Goal: Book appointment/travel/reservation

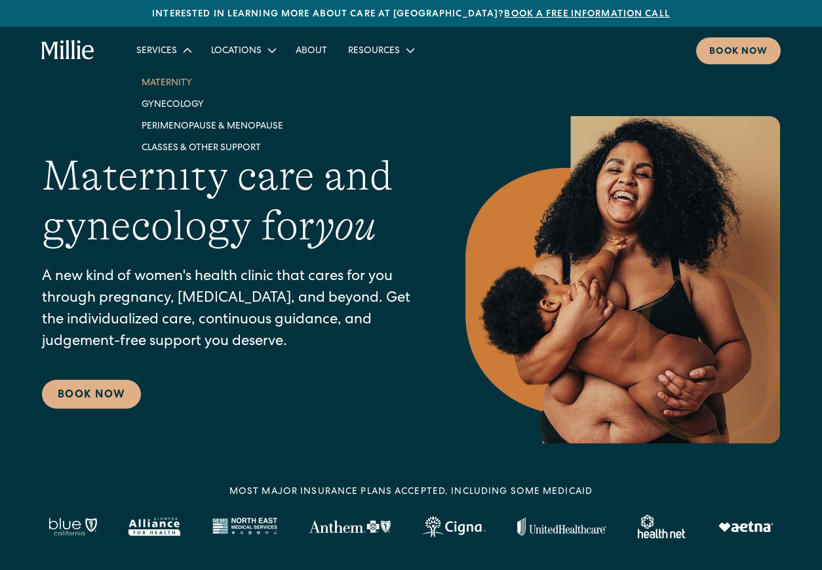
click at [159, 84] on link "Maternity" at bounding box center [212, 82] width 163 height 22
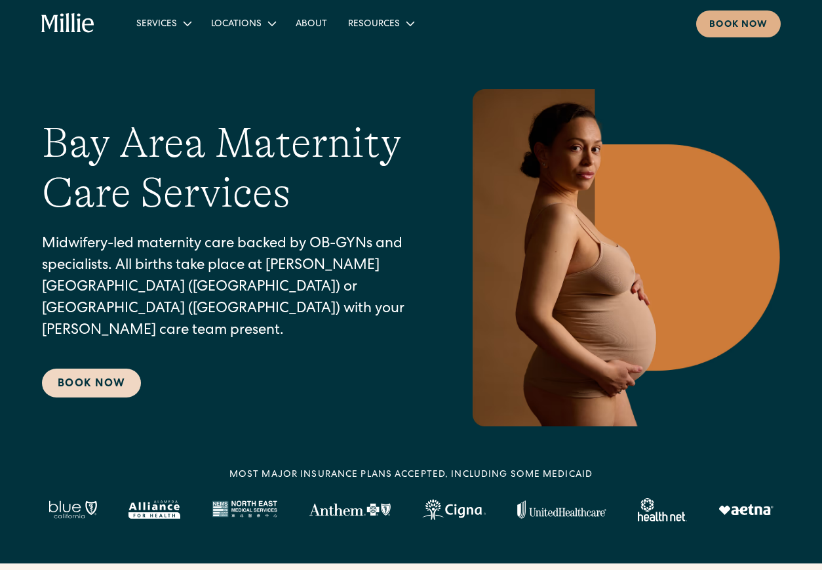
click at [93, 378] on link "Book Now" at bounding box center [91, 383] width 99 height 29
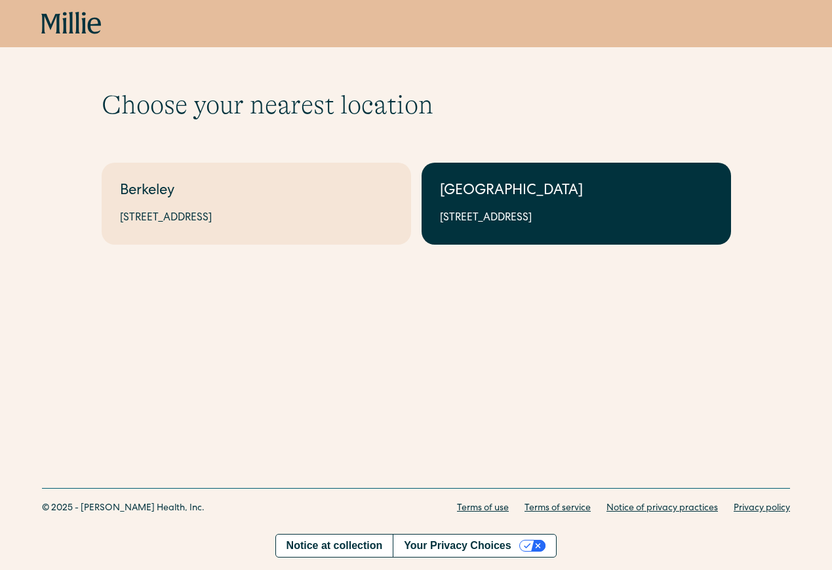
click at [493, 216] on div "1471 Saratoga Ave, Suite 101, San Jose, CA 95129" at bounding box center [576, 219] width 273 height 16
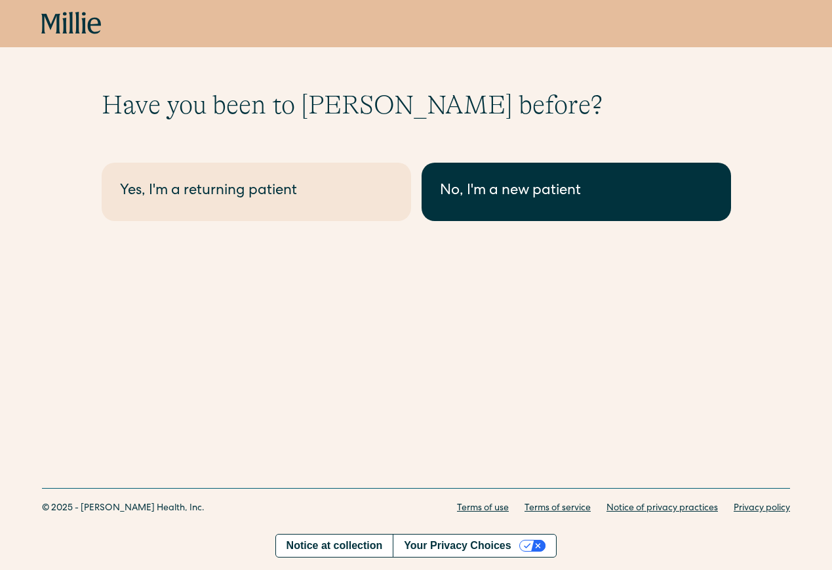
click at [508, 199] on div "No, I'm a new patient" at bounding box center [576, 192] width 273 height 22
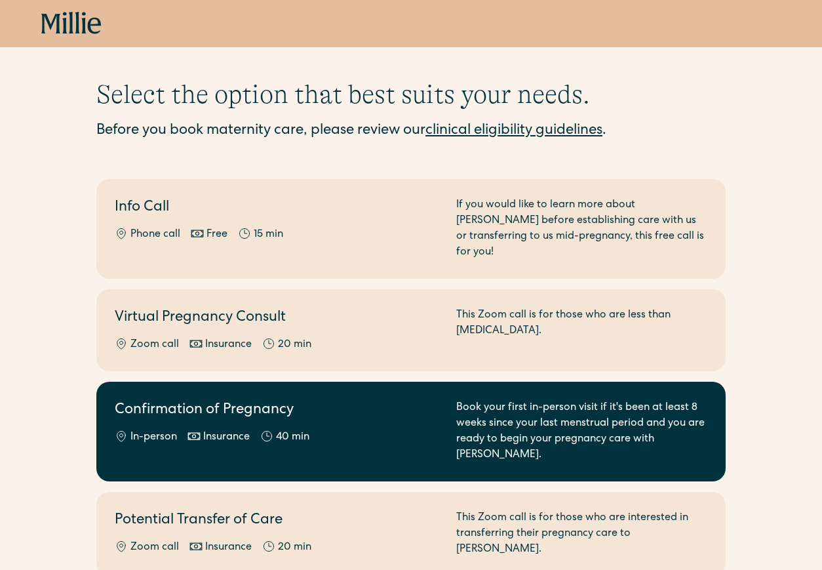
scroll to position [15, 0]
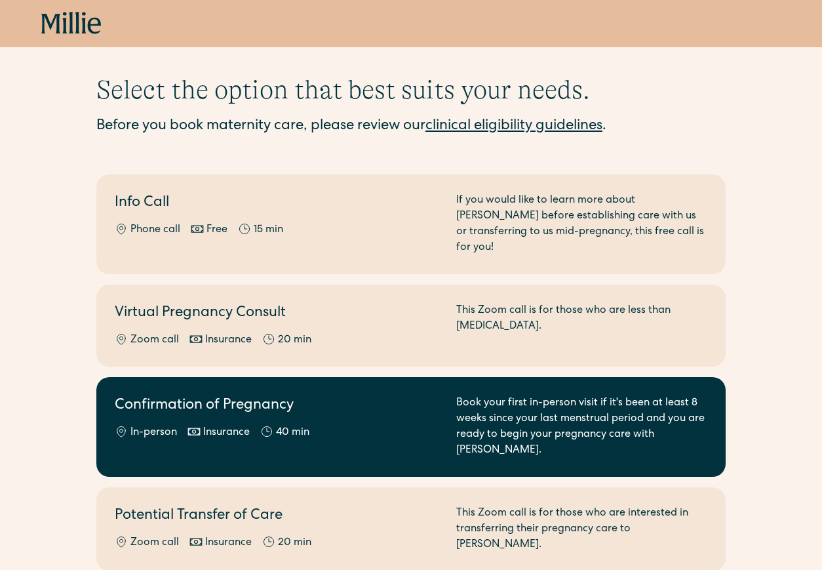
click at [338, 395] on h2 "Confirmation of Pregnancy" at bounding box center [278, 406] width 326 height 22
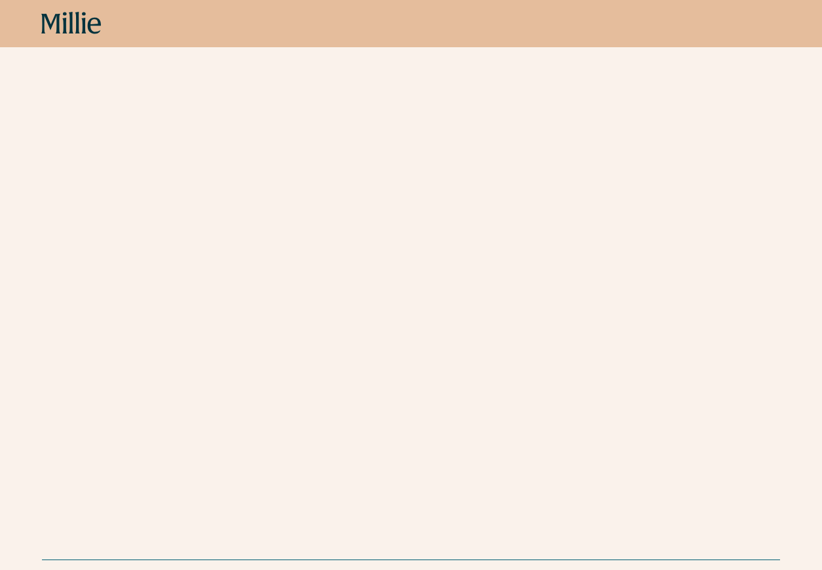
scroll to position [414, 0]
